Goal: Task Accomplishment & Management: Manage account settings

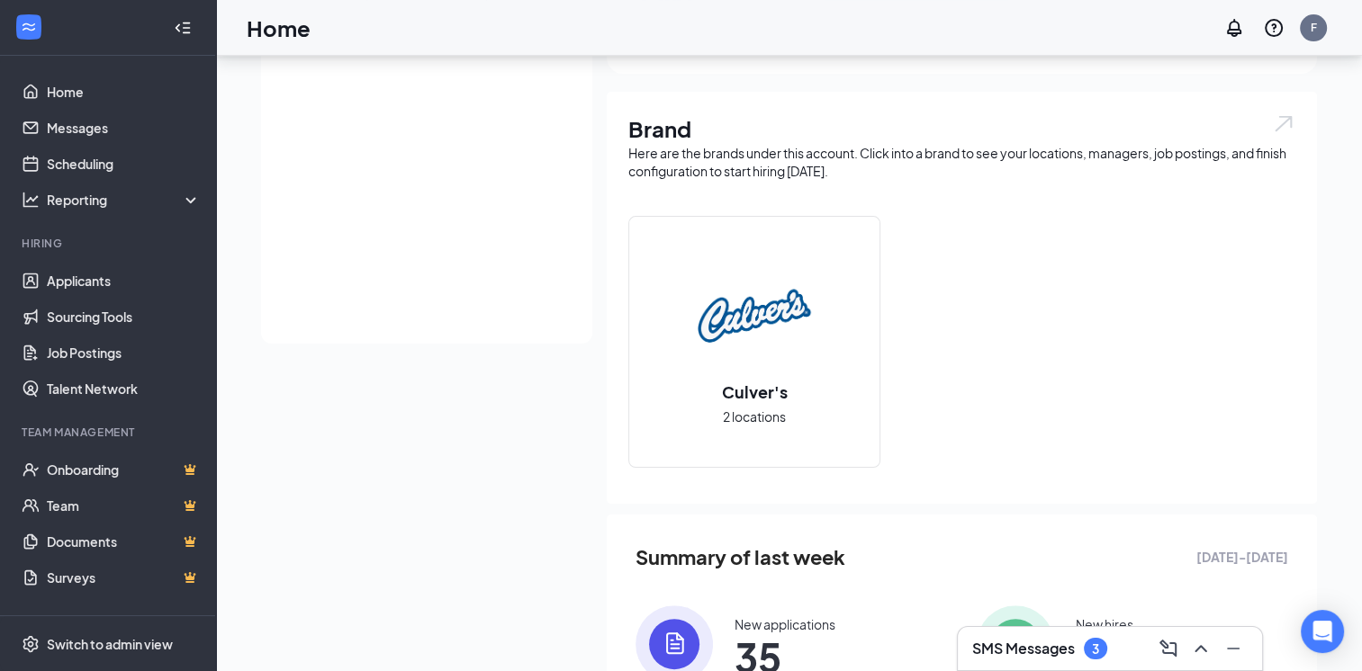
scroll to position [450, 0]
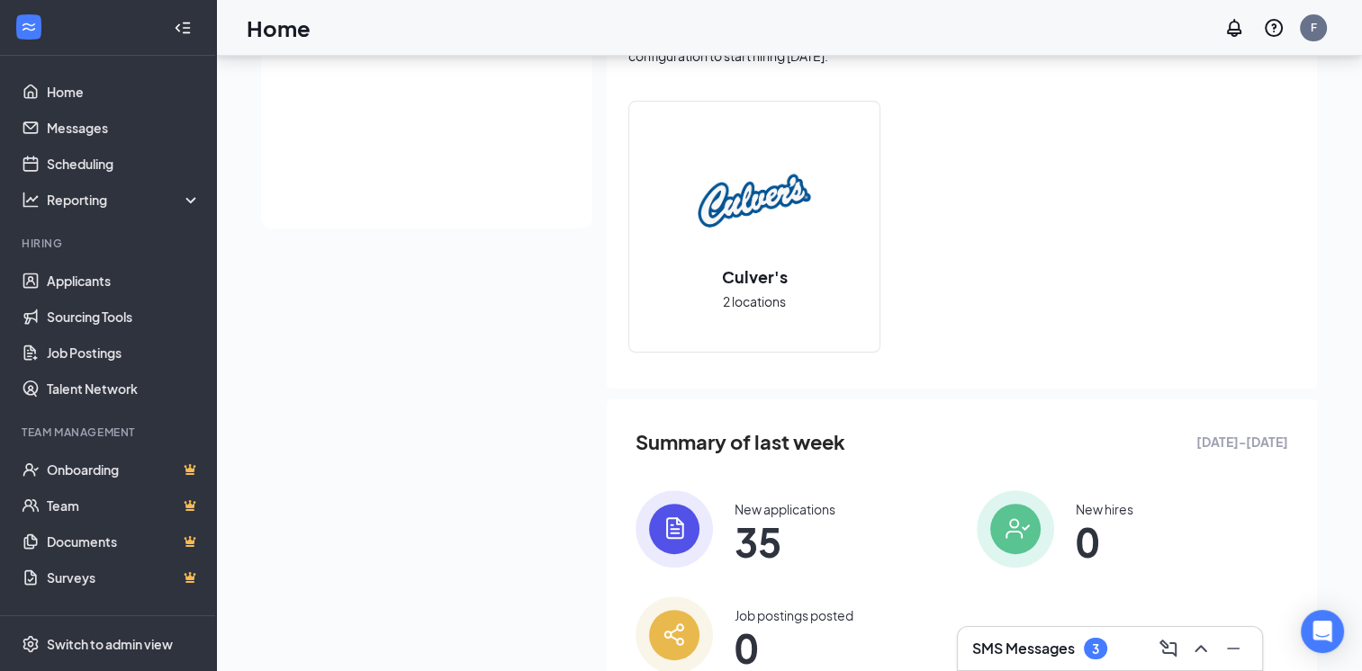
click at [784, 520] on div "New applications 35" at bounding box center [784, 529] width 101 height 58
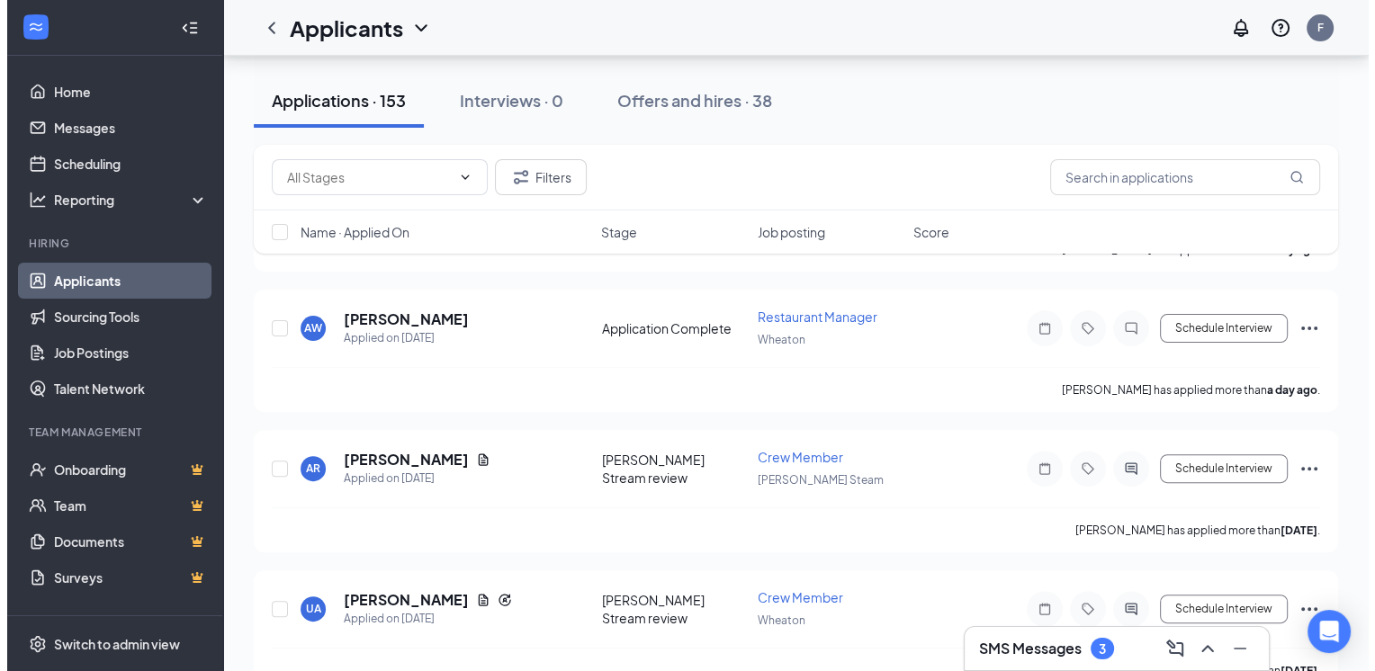
scroll to position [540, 0]
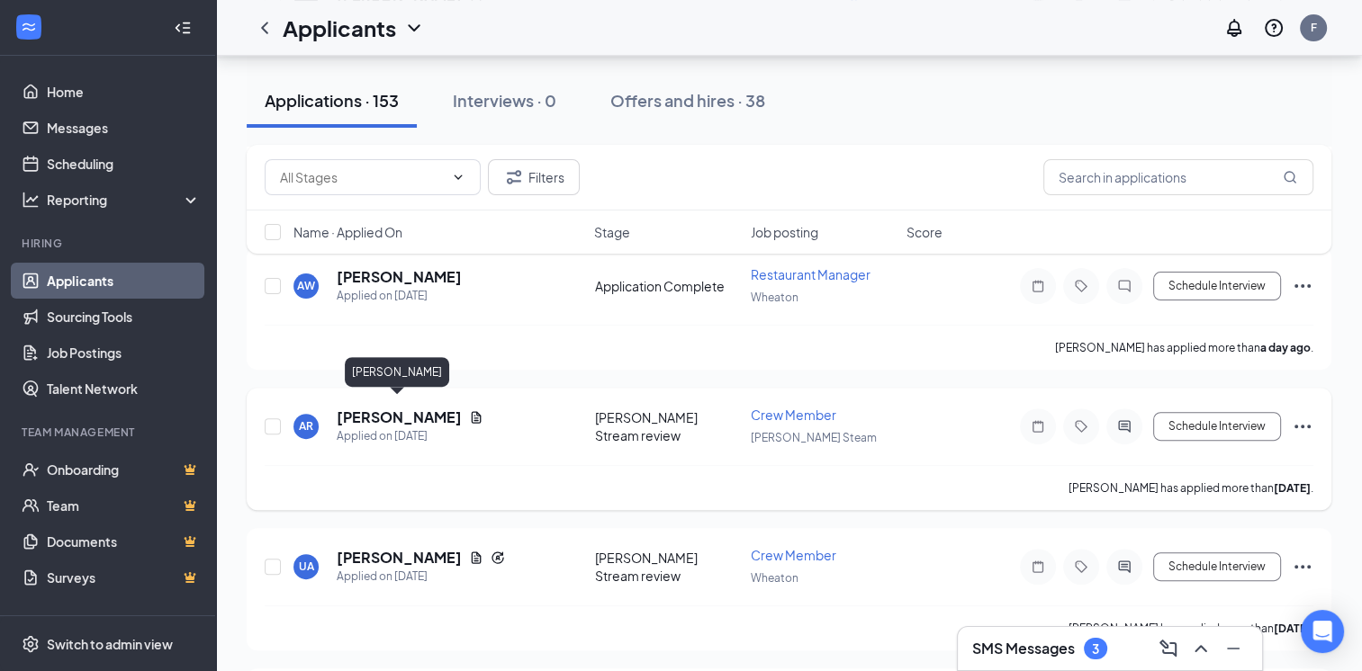
click at [425, 414] on h5 "[PERSON_NAME]" at bounding box center [399, 418] width 125 height 20
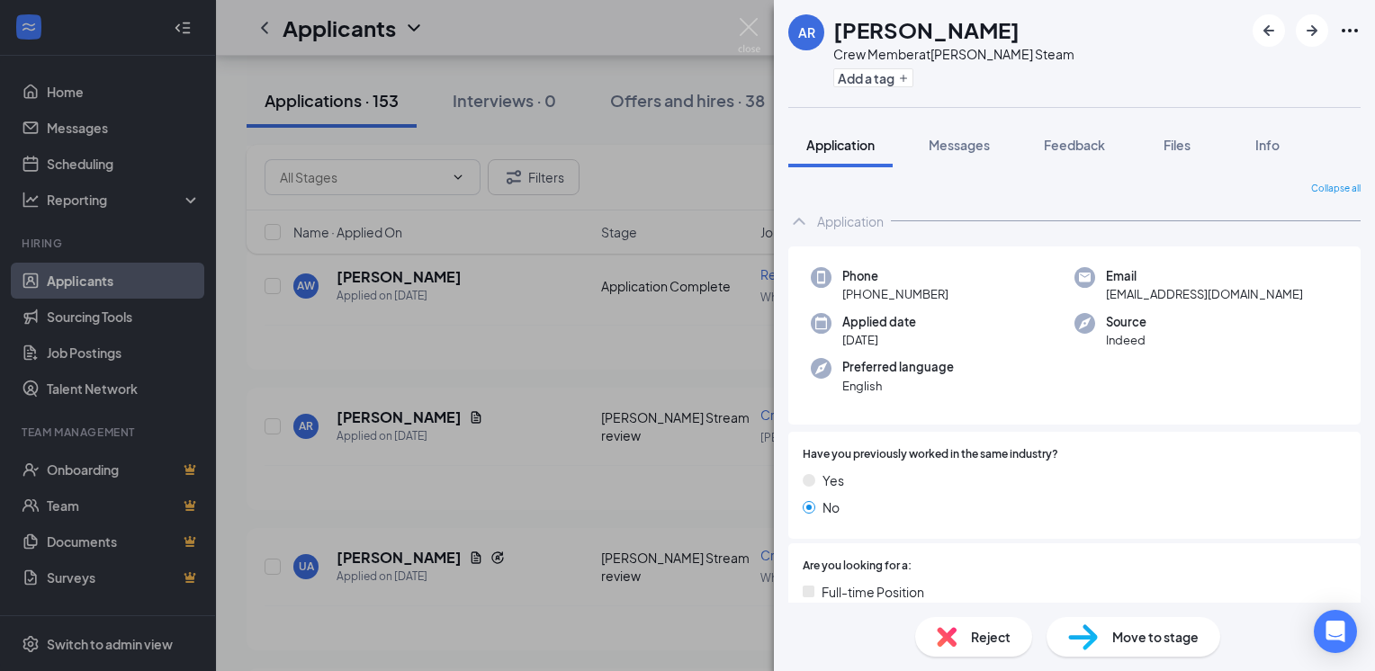
click at [523, 293] on div "AR [PERSON_NAME] Crew Member at [PERSON_NAME] Steam Add a tag Application Messa…" at bounding box center [687, 335] width 1375 height 671
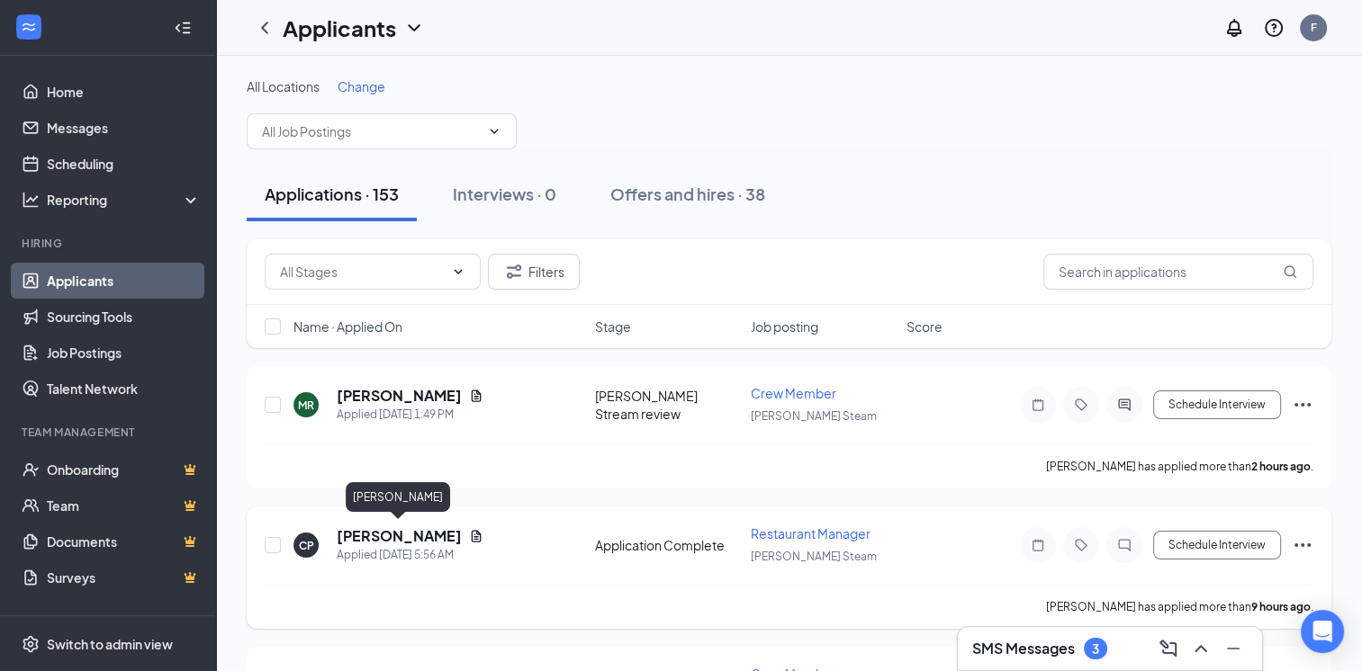
click at [425, 540] on h5 "[PERSON_NAME]" at bounding box center [399, 537] width 125 height 20
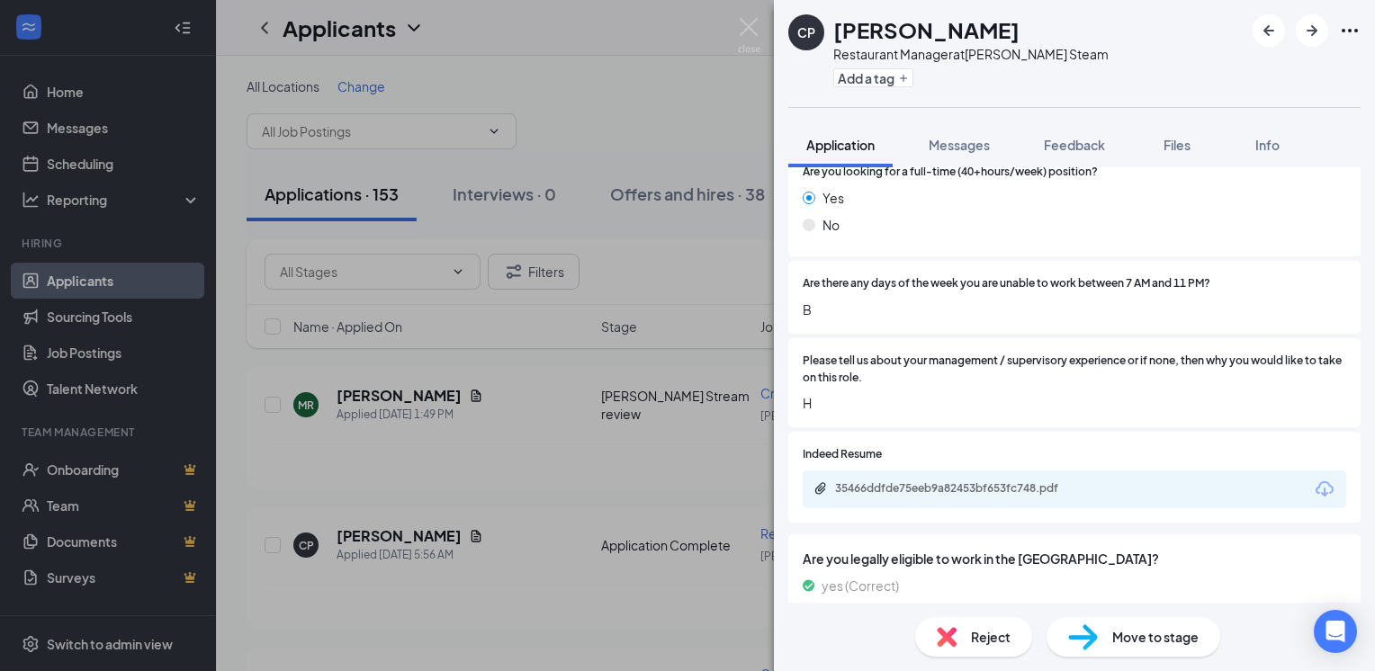
scroll to position [405, 0]
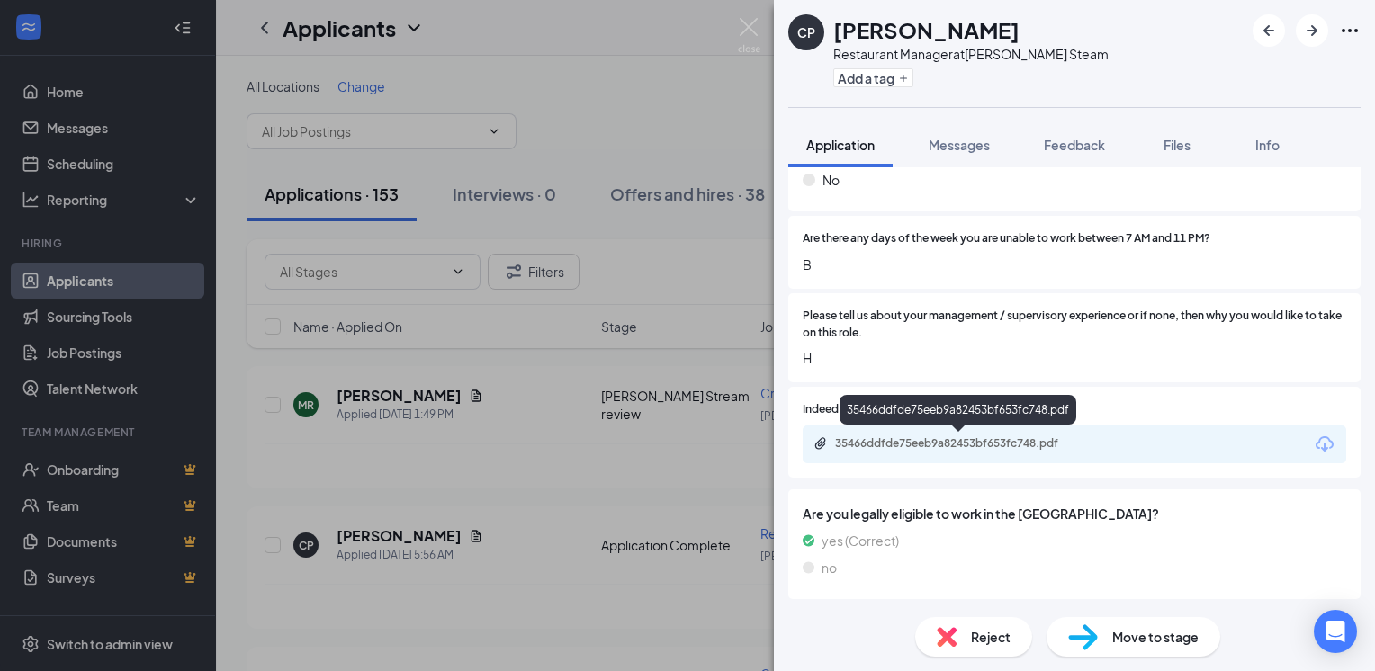
click at [1059, 445] on div "35466ddfde75eeb9a82453bf653fc748.pdf" at bounding box center [961, 444] width 252 height 14
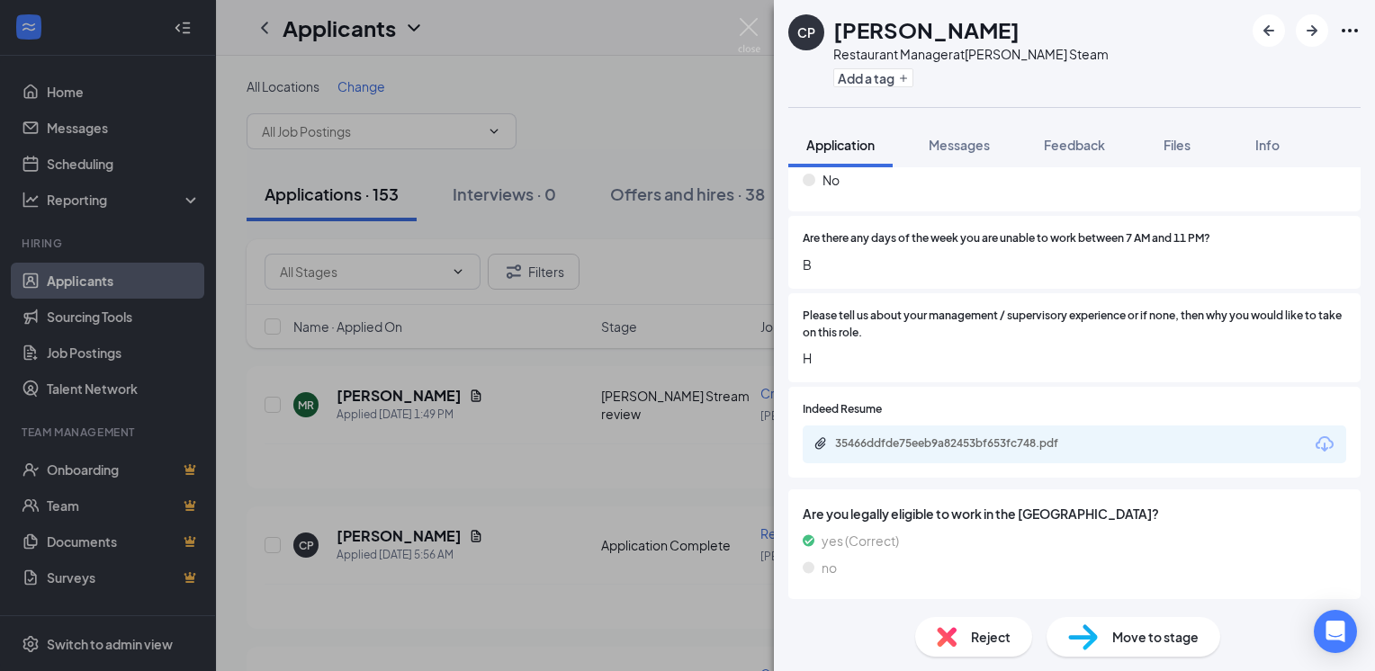
scroll to position [399, 0]
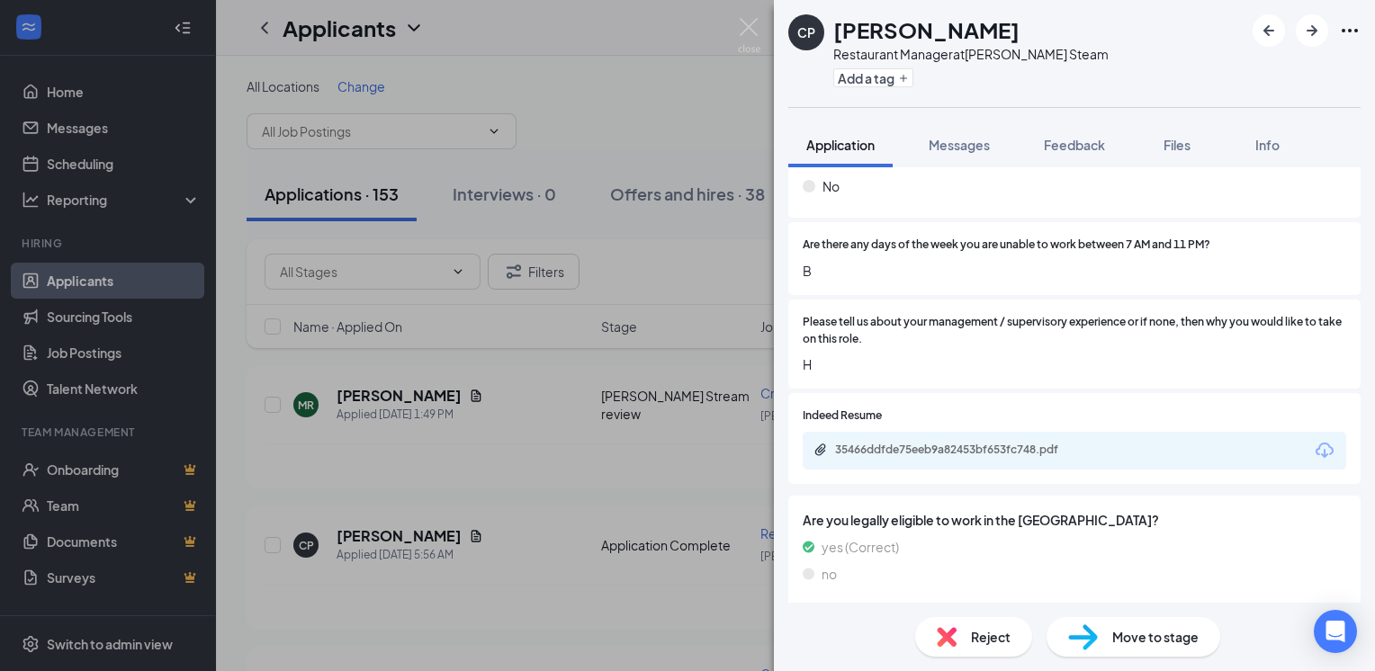
click at [612, 291] on div "CP [PERSON_NAME] Restaurant Manager at [PERSON_NAME] Steam Add a tag Applicatio…" at bounding box center [687, 335] width 1375 height 671
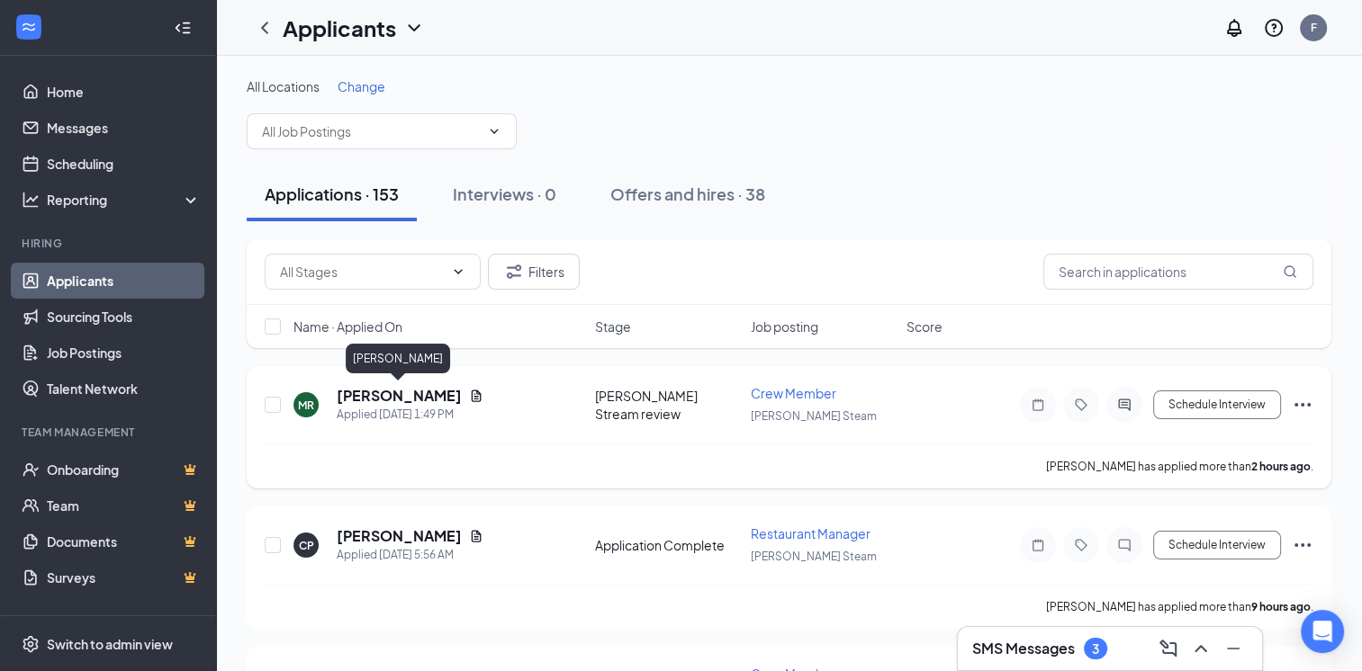
click at [432, 400] on h5 "[PERSON_NAME]" at bounding box center [399, 396] width 125 height 20
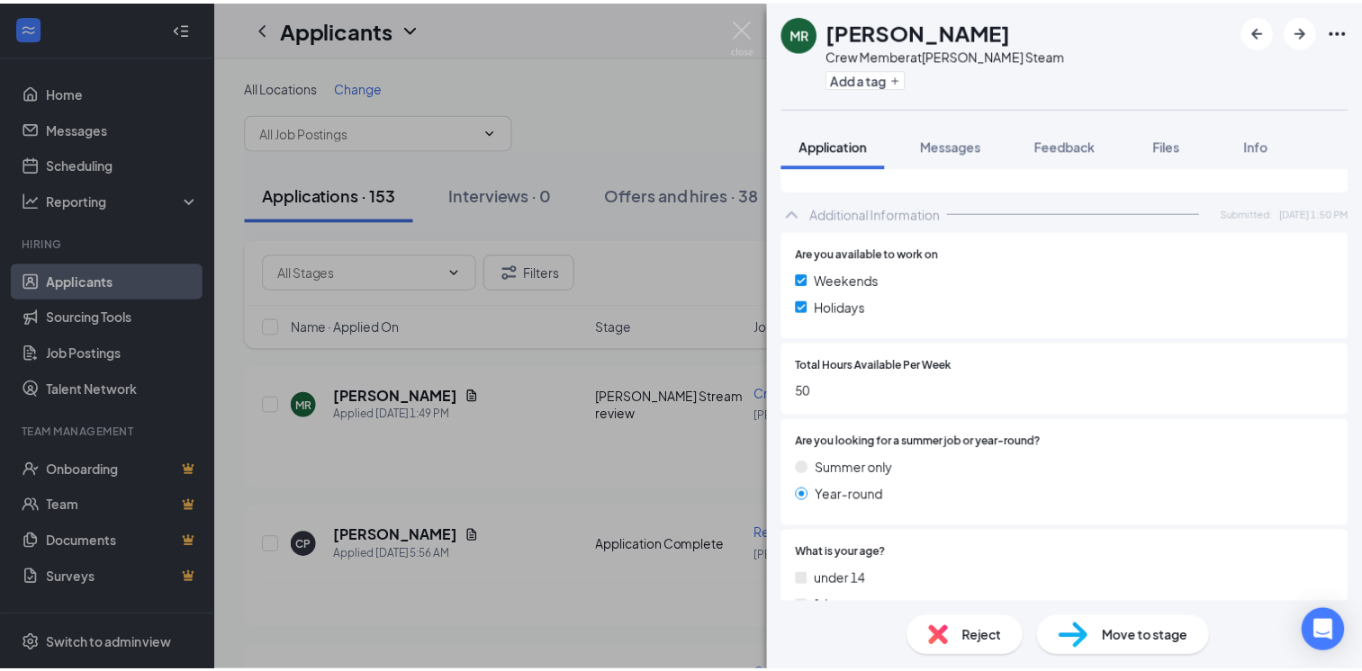
scroll to position [455, 0]
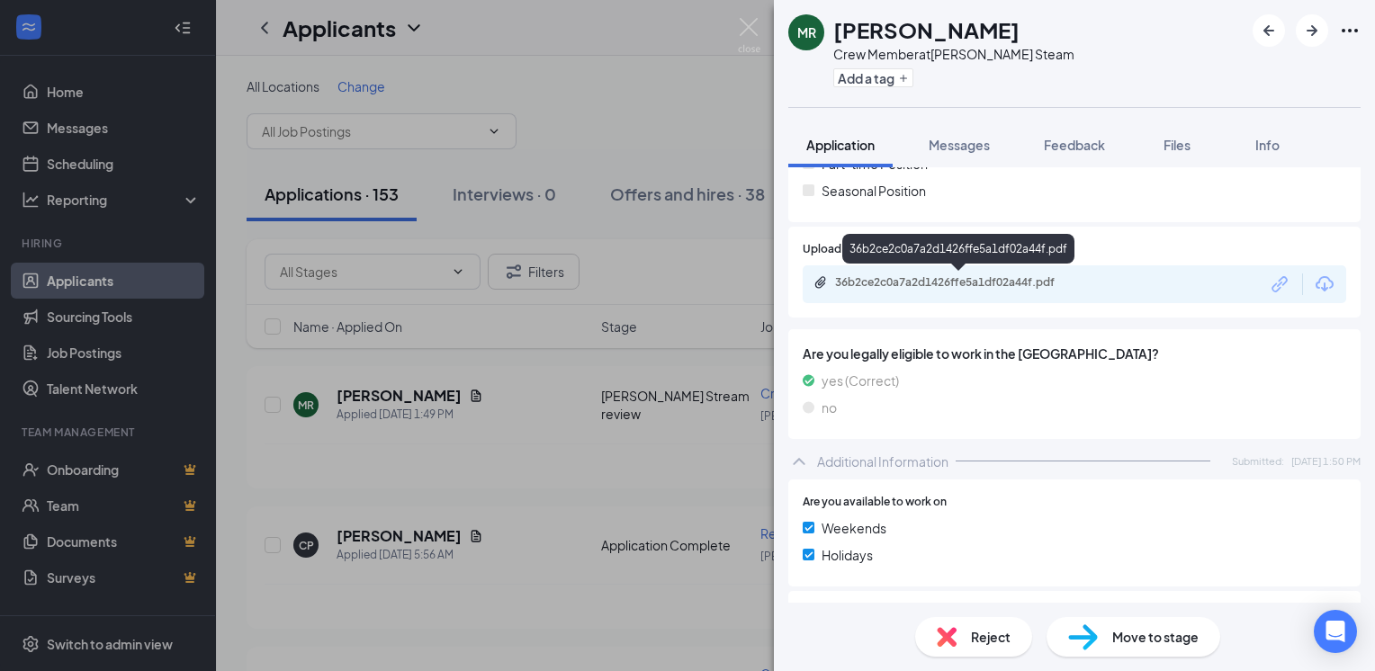
click at [968, 286] on div "36b2ce2c0a7a2d1426ffe5a1df02a44f.pdf" at bounding box center [961, 282] width 252 height 14
click at [527, 366] on div "[PERSON_NAME] Crew Member at [PERSON_NAME] Steam Add a tag Application Messages…" at bounding box center [687, 335] width 1375 height 671
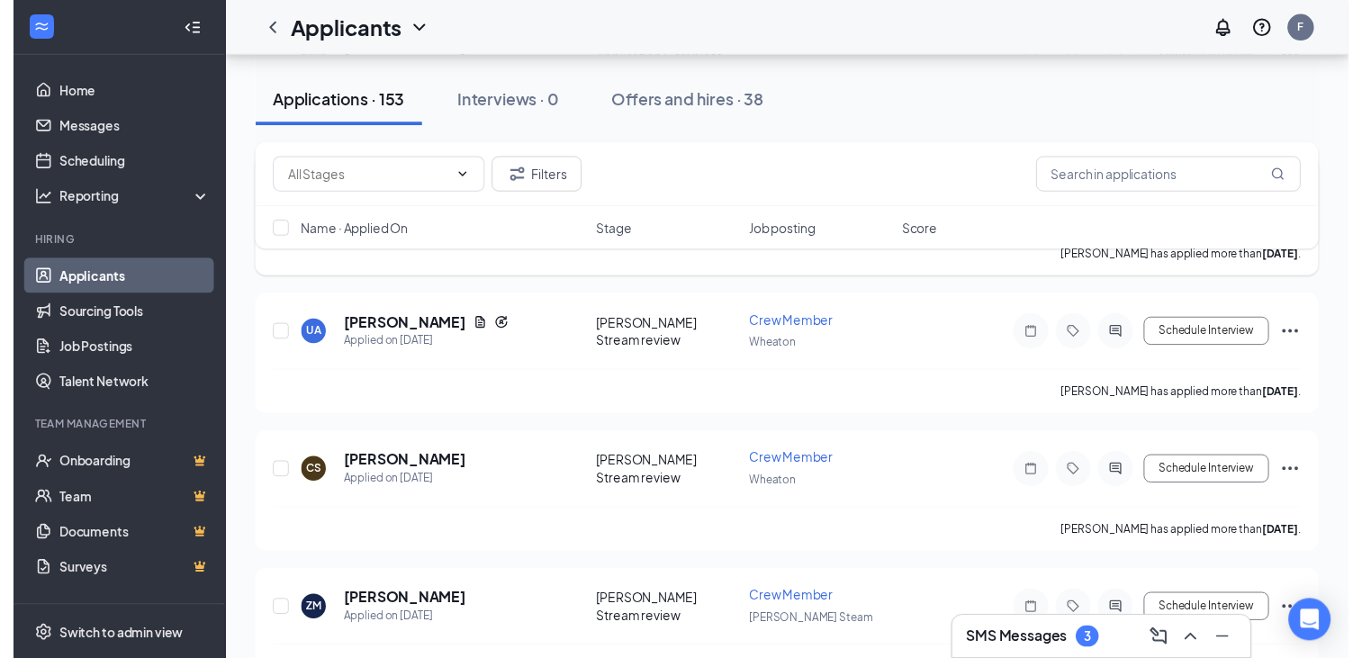
scroll to position [900, 0]
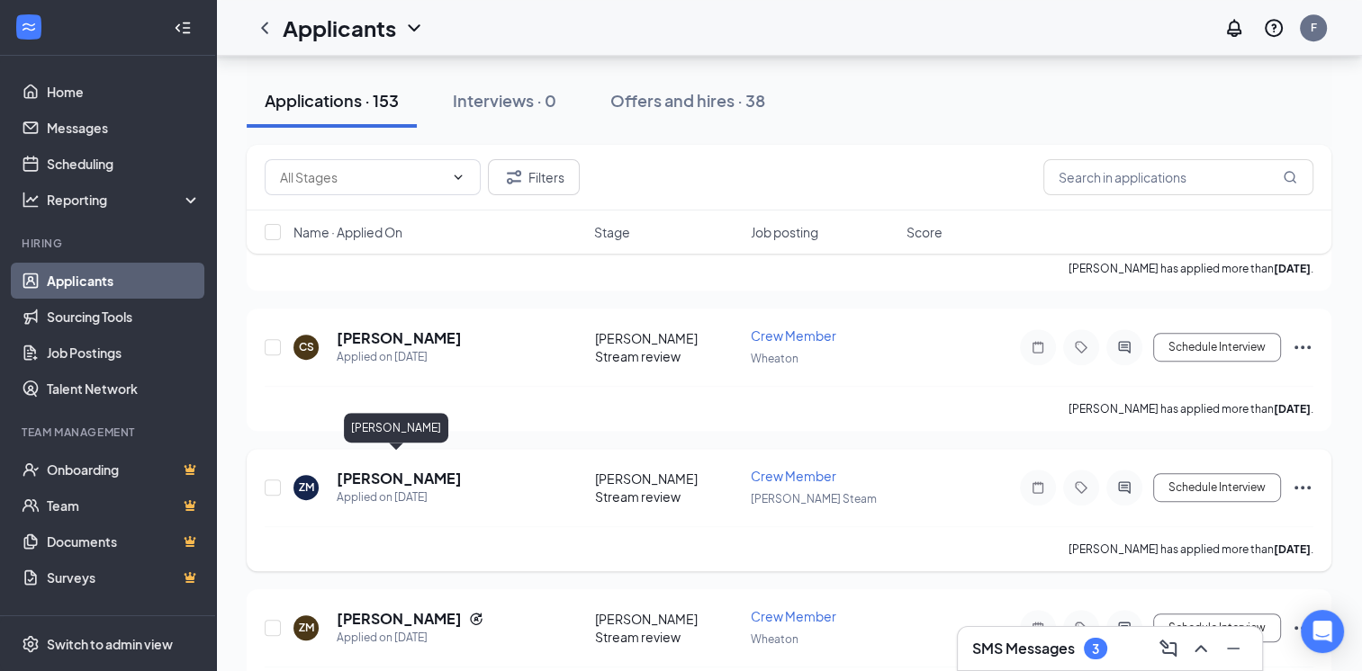
click at [402, 469] on h5 "[PERSON_NAME]" at bounding box center [399, 479] width 125 height 20
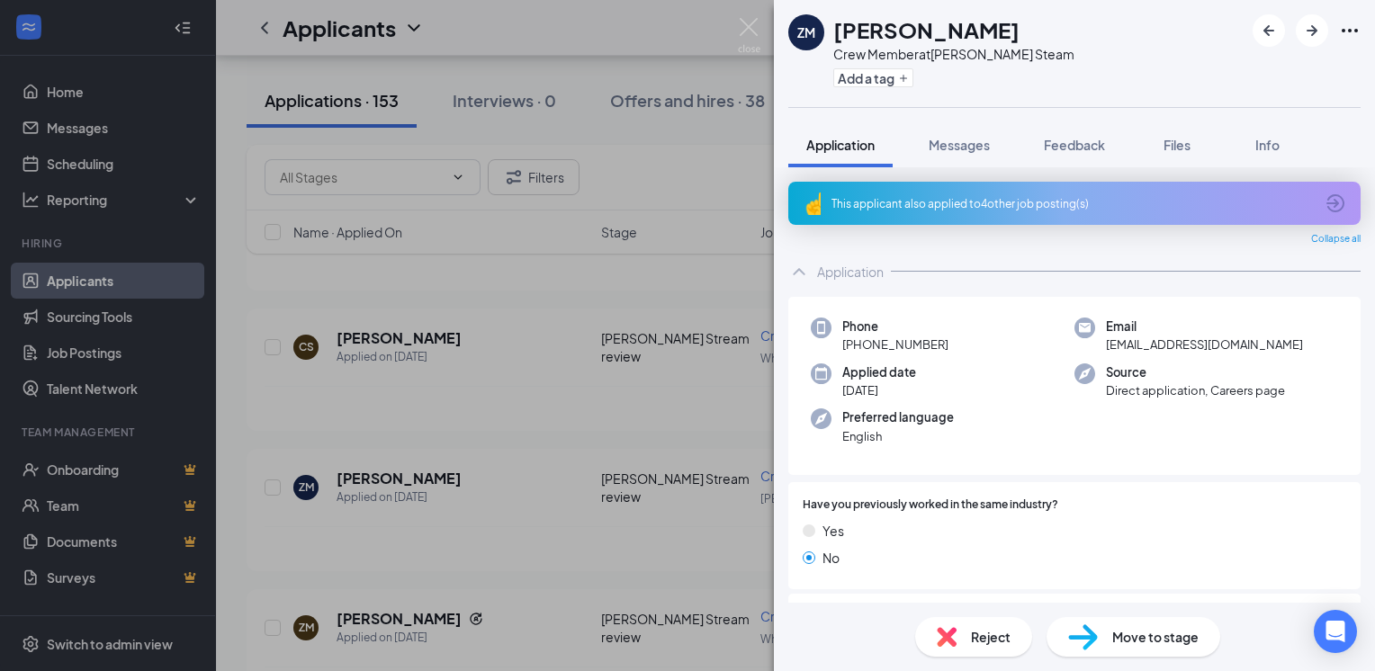
click at [1081, 193] on div "This applicant also applied to 4 other job posting(s)" at bounding box center [1074, 203] width 572 height 43
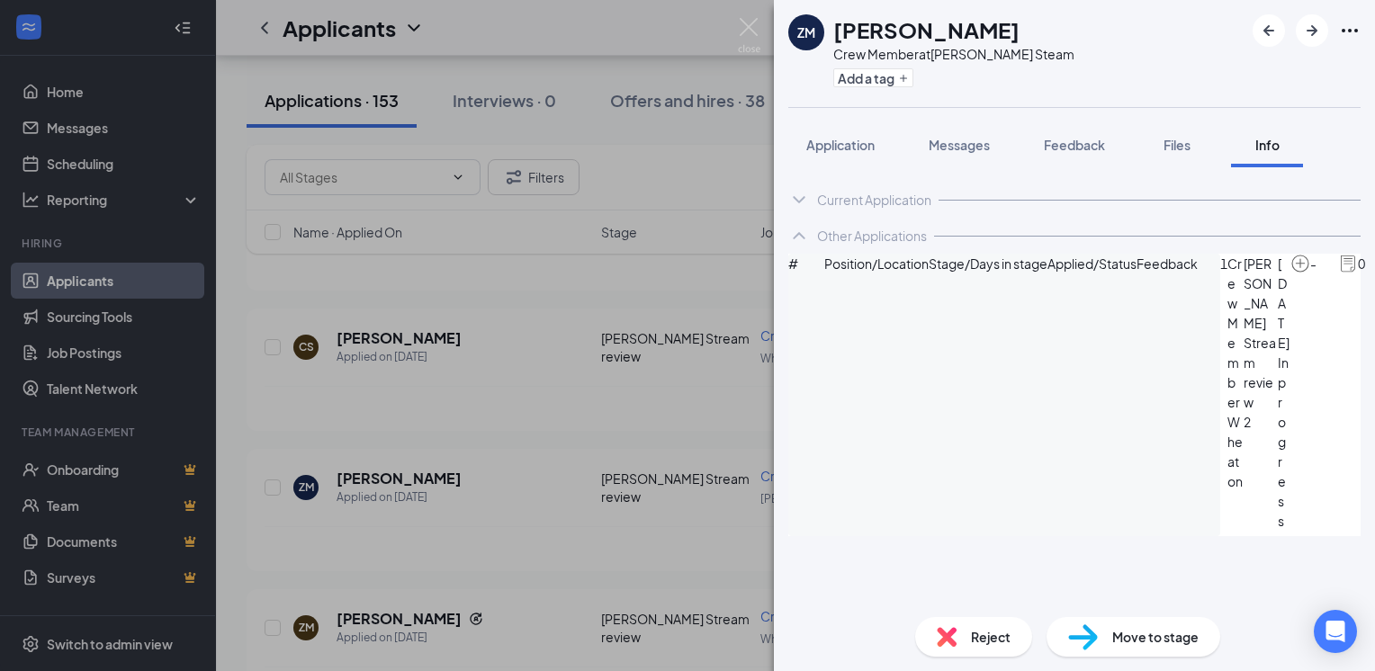
click at [626, 297] on div "ZM [PERSON_NAME] Crew Member at [PERSON_NAME] Steam Add a tag Application Messa…" at bounding box center [687, 335] width 1375 height 671
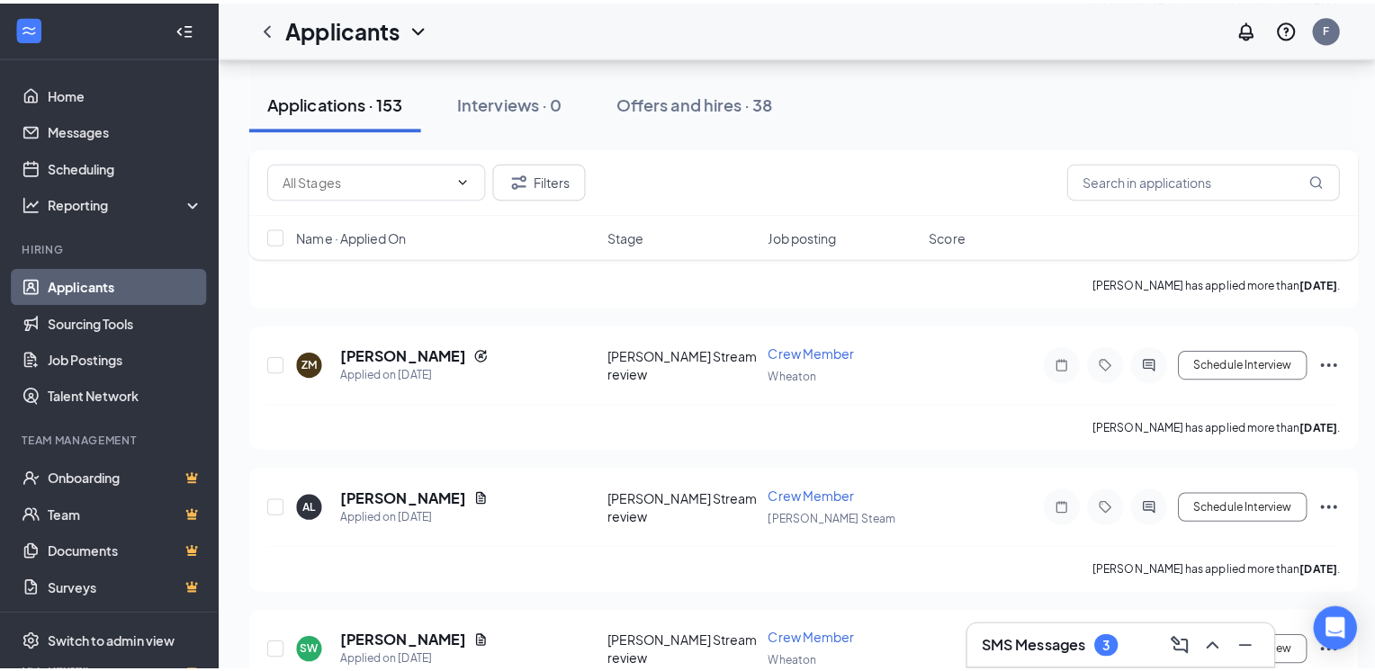
scroll to position [1260, 0]
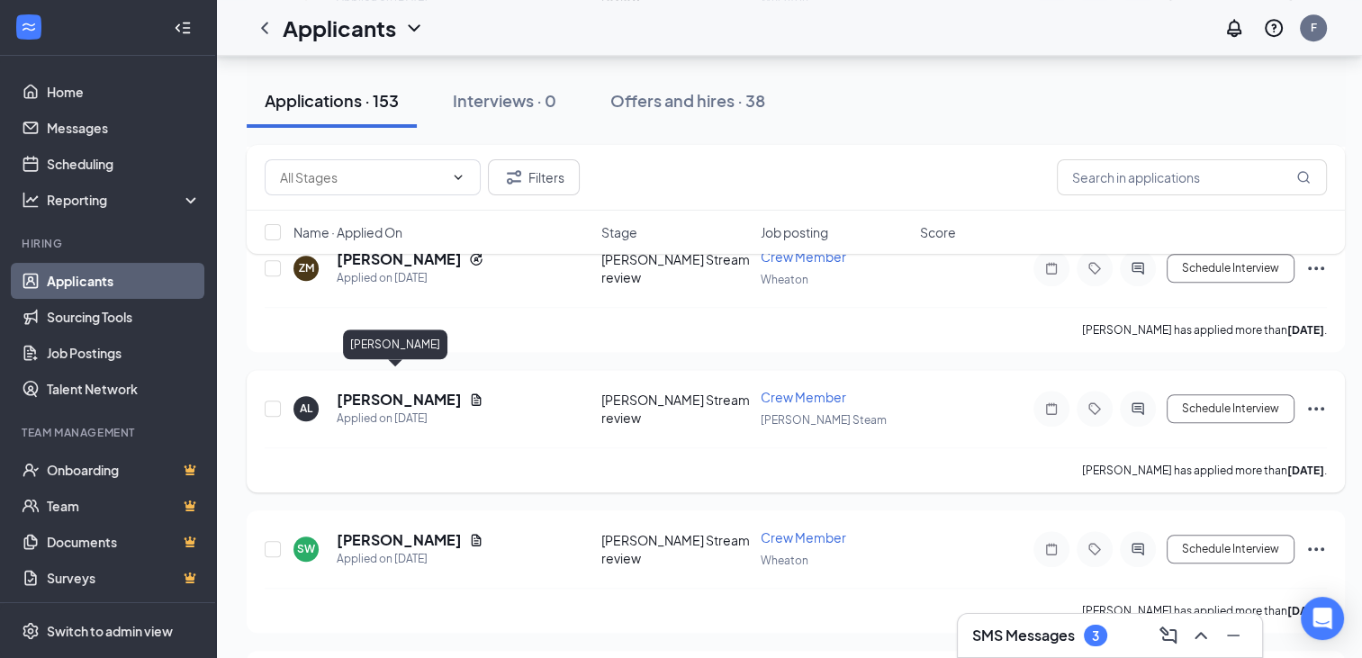
click at [400, 390] on h5 "[PERSON_NAME]" at bounding box center [399, 400] width 125 height 20
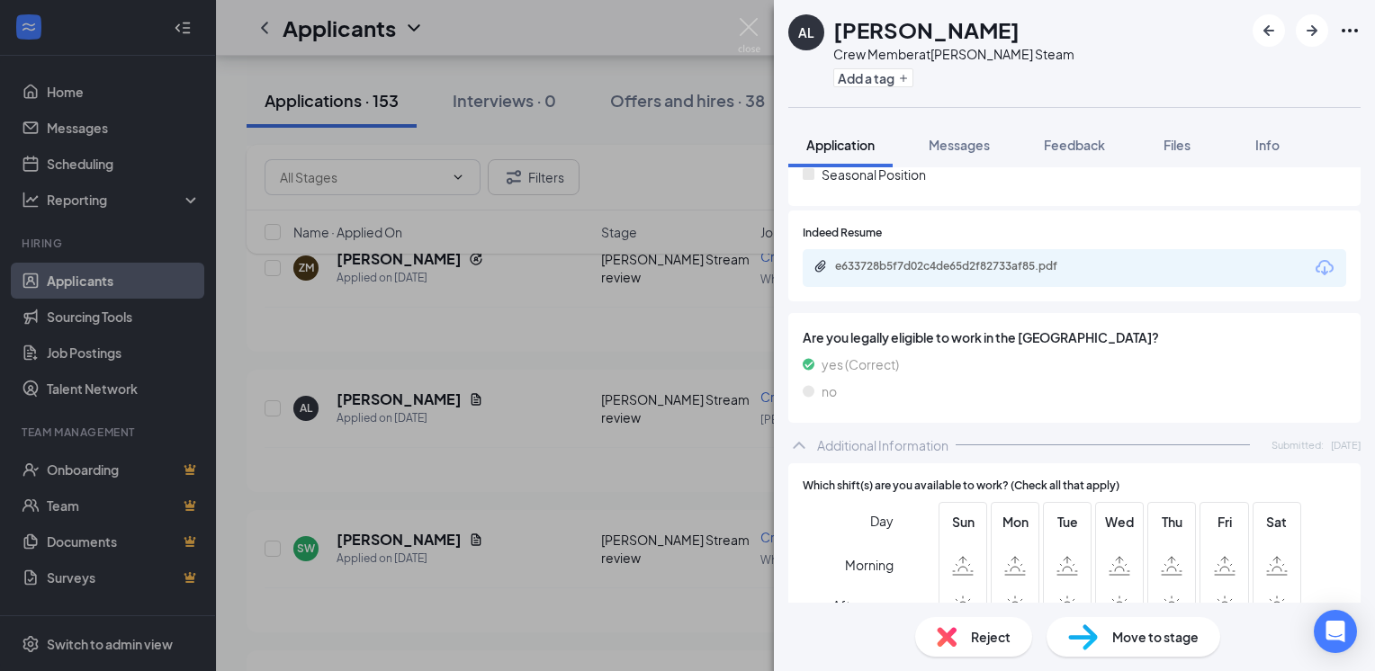
scroll to position [450, 0]
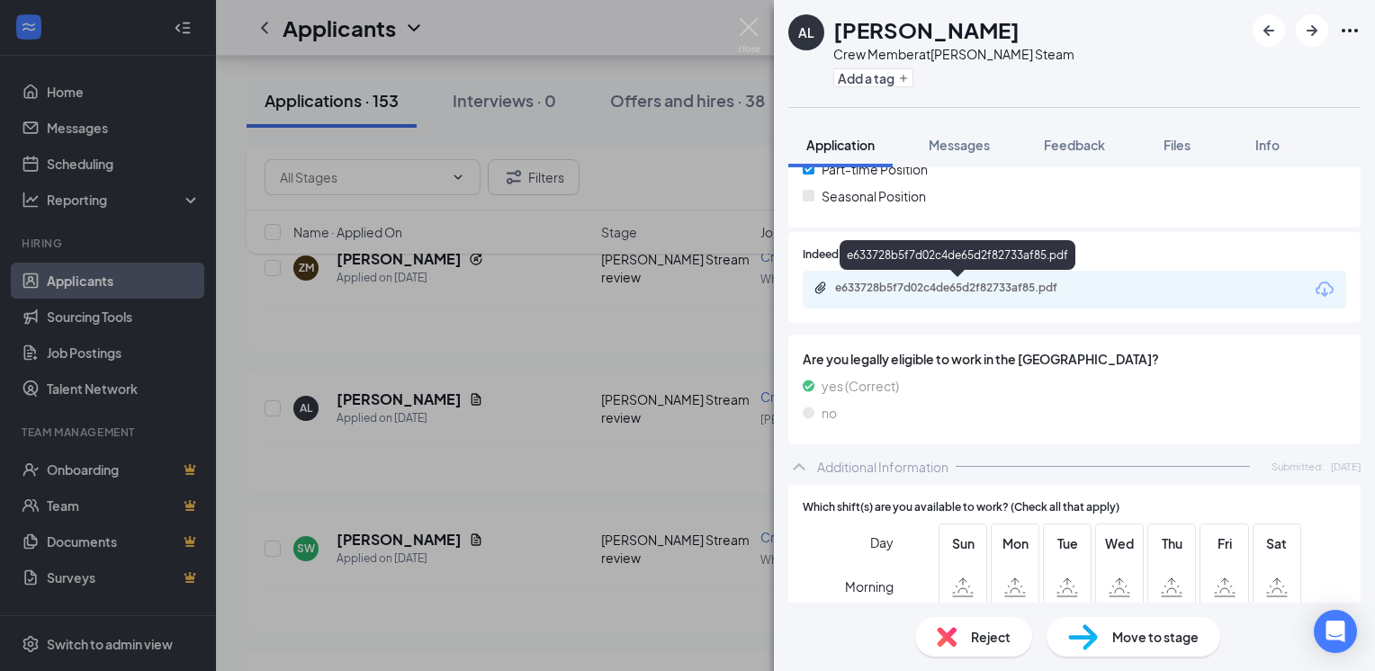
click at [1012, 293] on div "e633728b5f7d02c4de65d2f82733af85.pdf" at bounding box center [961, 288] width 252 height 14
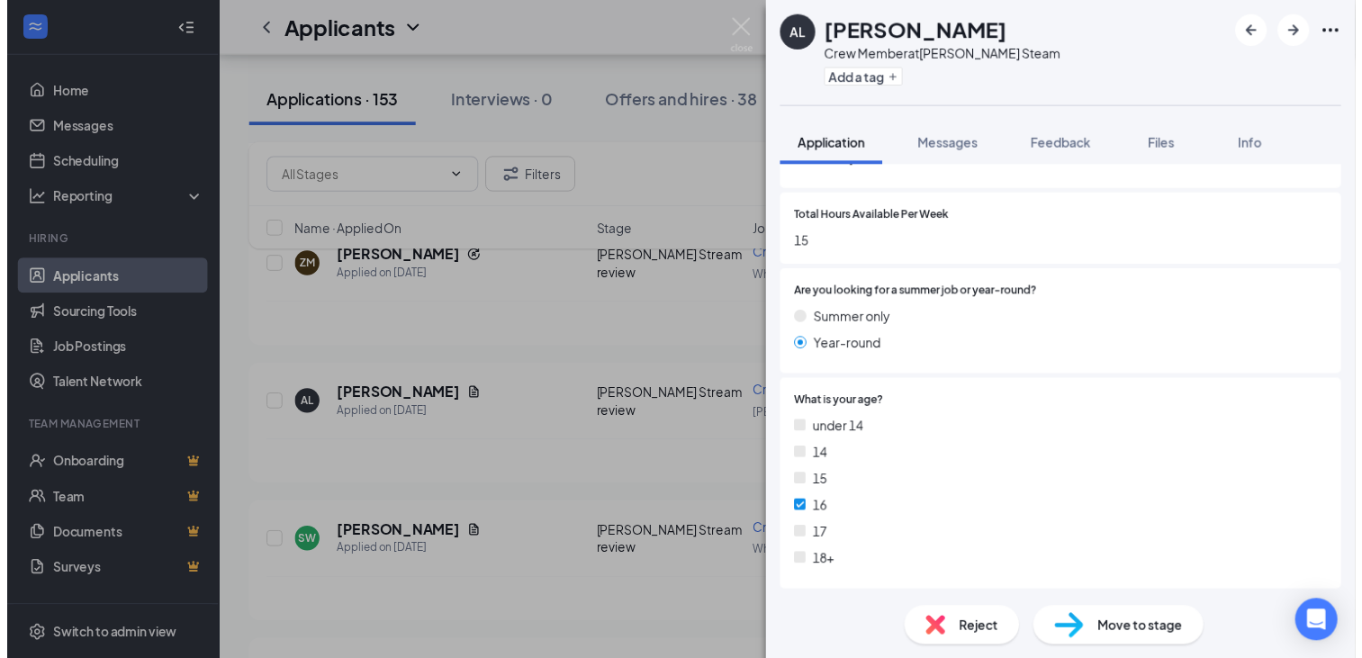
scroll to position [1085, 0]
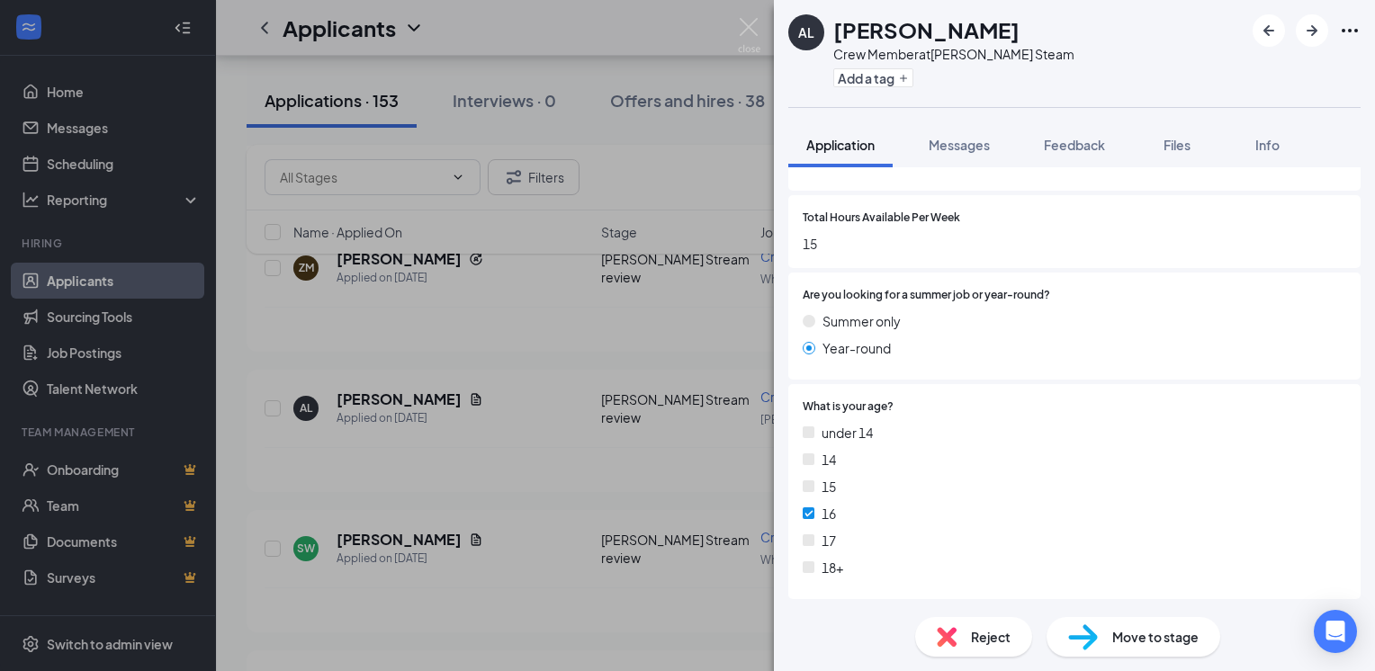
click at [338, 322] on div "AL [PERSON_NAME] Crew Member at [PERSON_NAME] Steam Add a tag Application Messa…" at bounding box center [687, 335] width 1375 height 671
